Goal: Find specific page/section: Locate a particular part of the current website

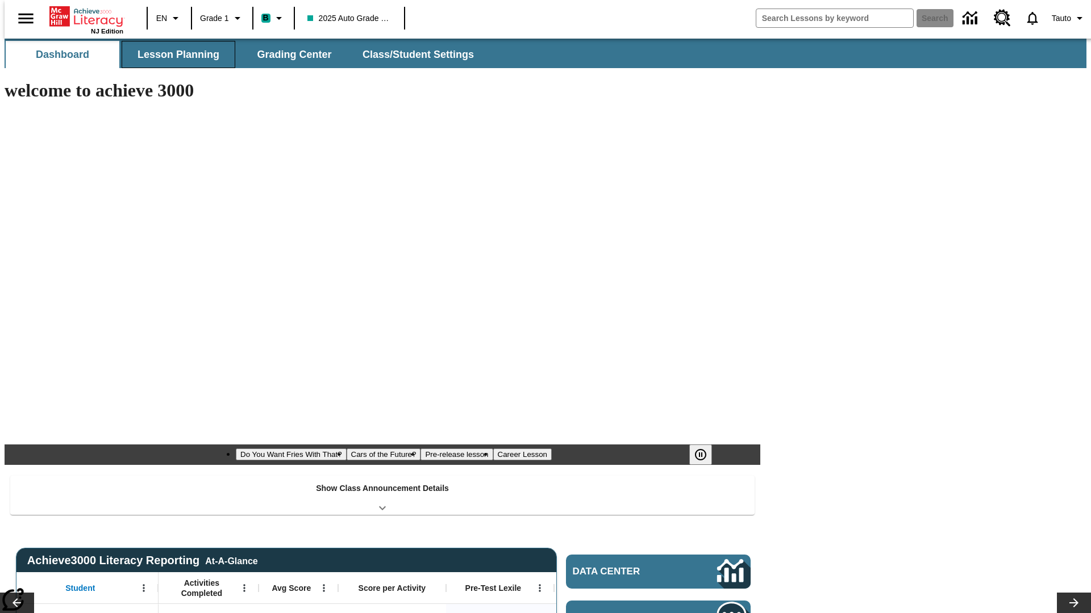
click at [174, 55] on button "Lesson Planning" at bounding box center [179, 54] width 114 height 27
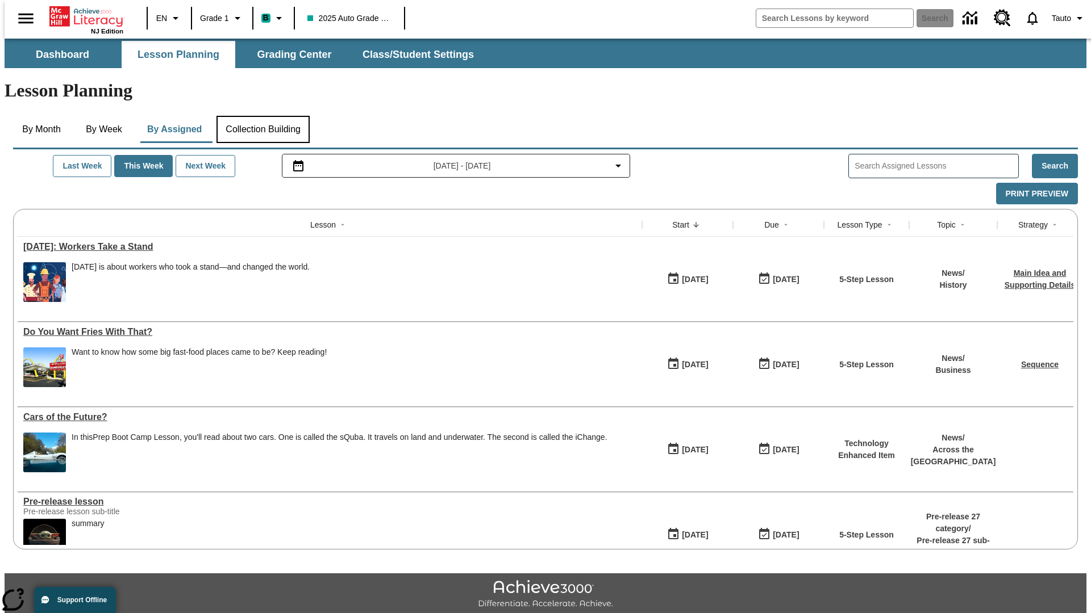
click at [262, 116] on button "Collection Building" at bounding box center [262, 129] width 93 height 27
